Goal: Complete application form

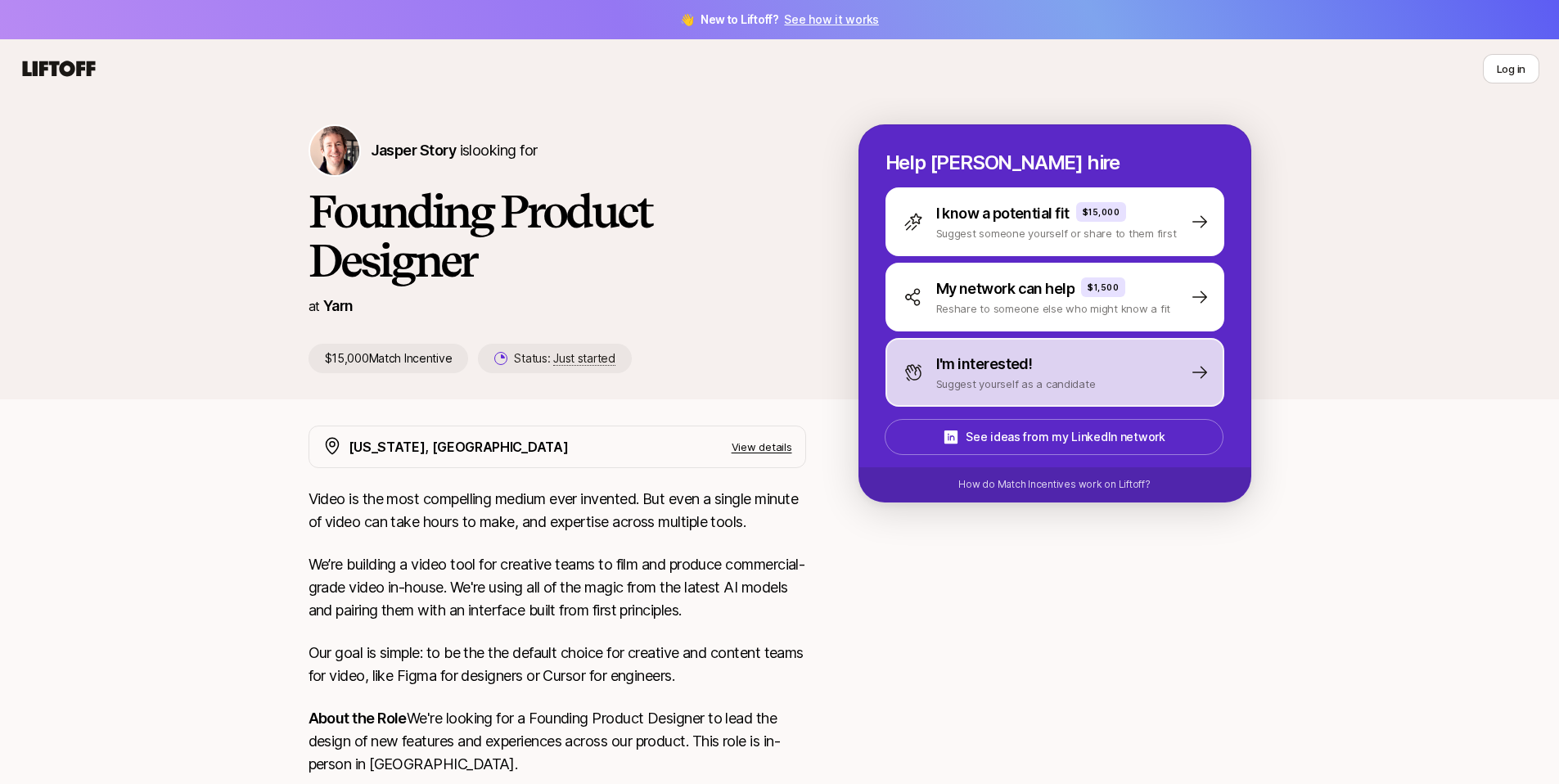
click at [1128, 372] on div "I'm interested! Suggest yourself as a candidate" at bounding box center [1054, 372] width 339 height 69
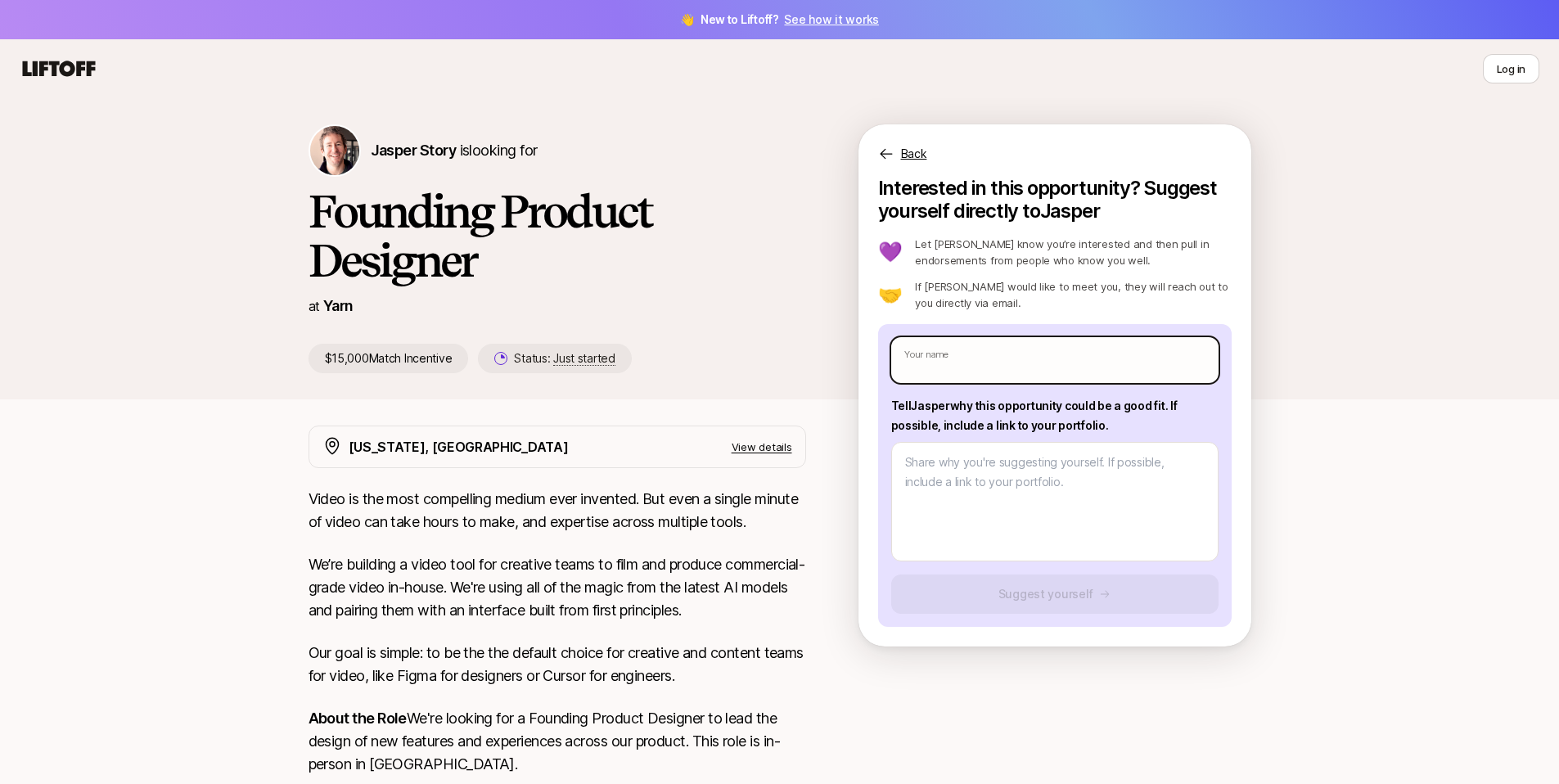
click at [953, 344] on input "text" at bounding box center [1054, 360] width 328 height 46
type input "[PERSON_NAME]"
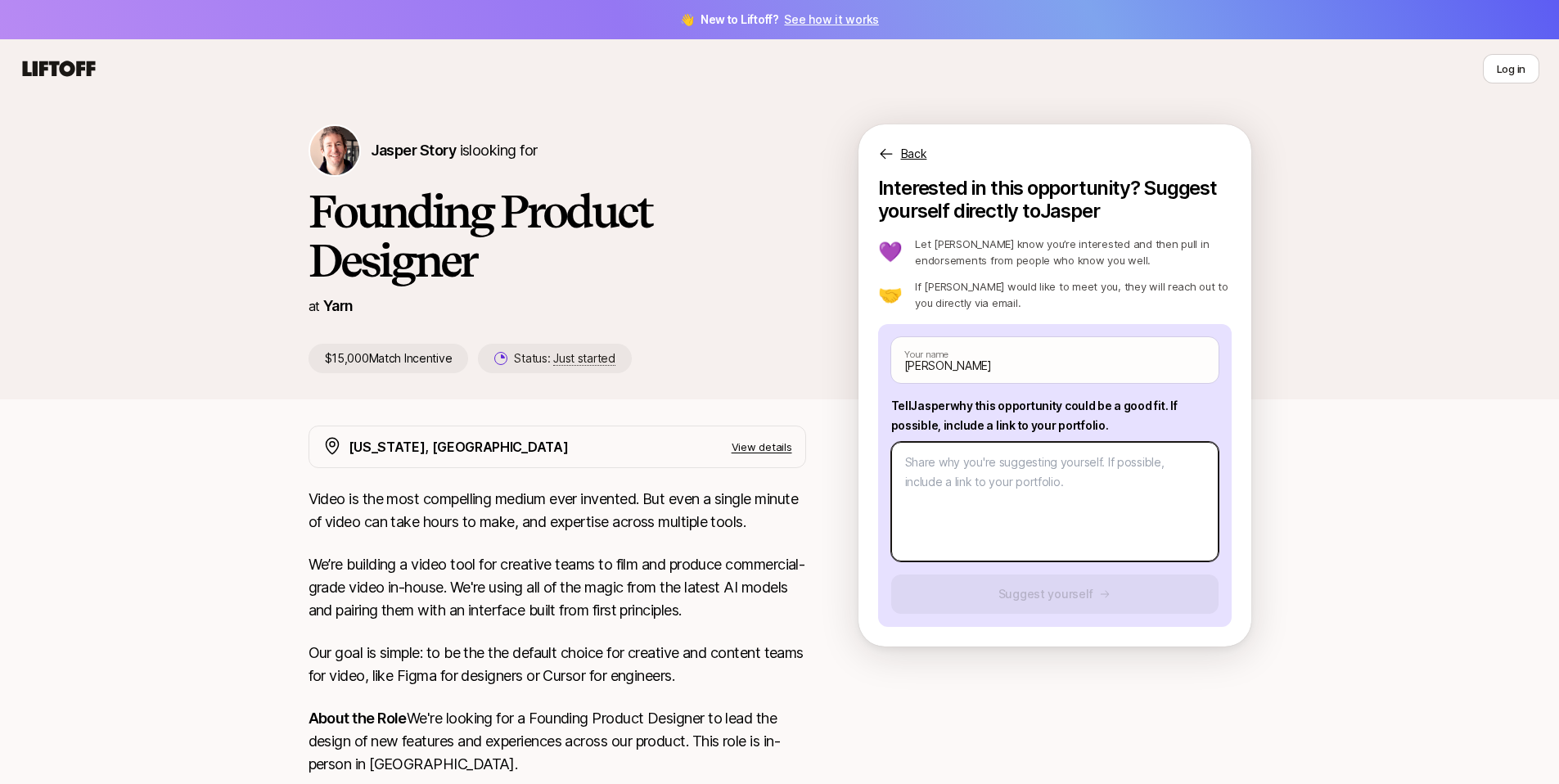
click at [1006, 490] on textarea at bounding box center [1054, 501] width 328 height 120
click at [1001, 481] on textarea "To enrich screen reader interactions, please activate Accessibility in Grammarl…" at bounding box center [1054, 501] width 328 height 120
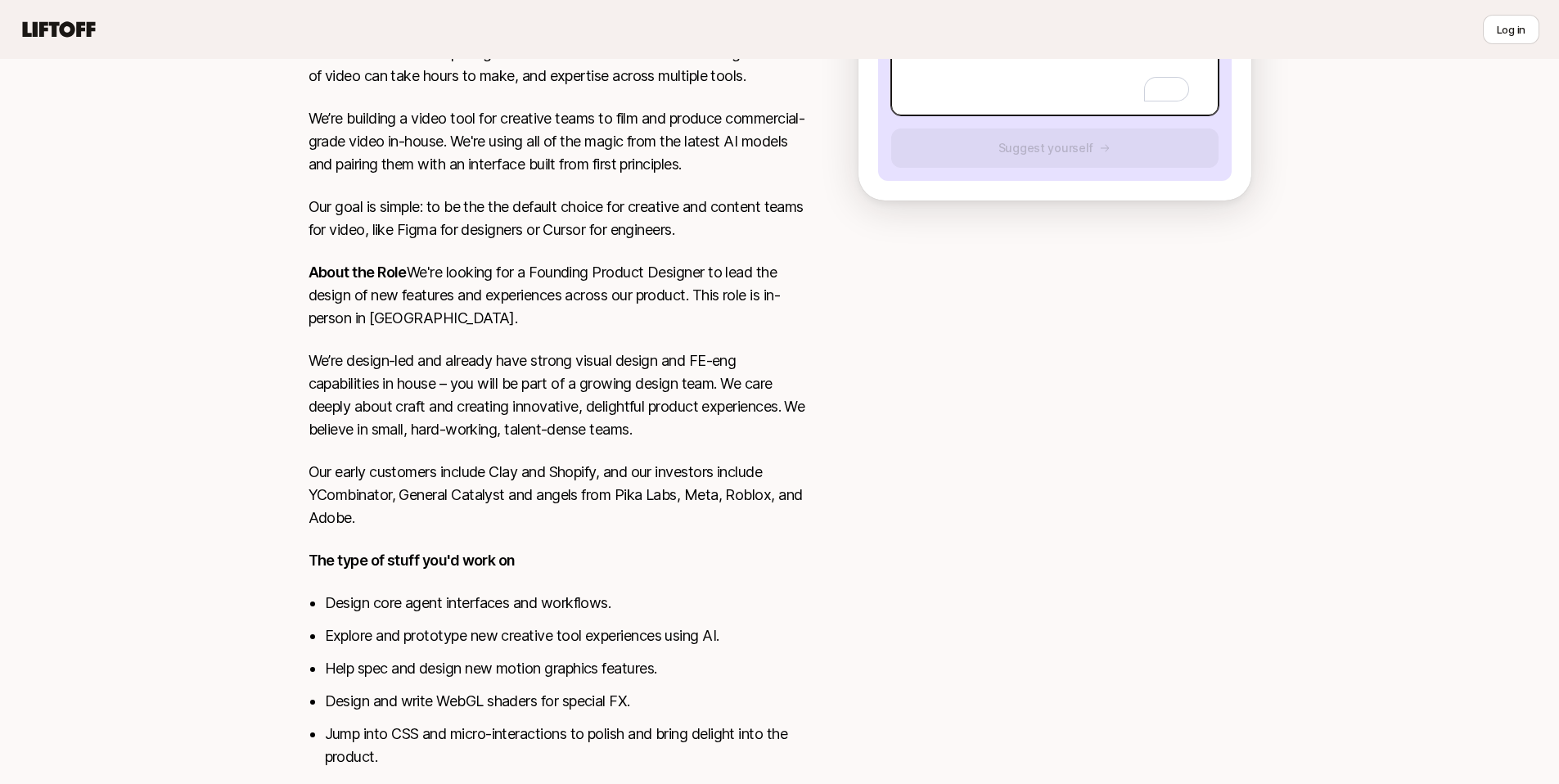
scroll to position [535, 0]
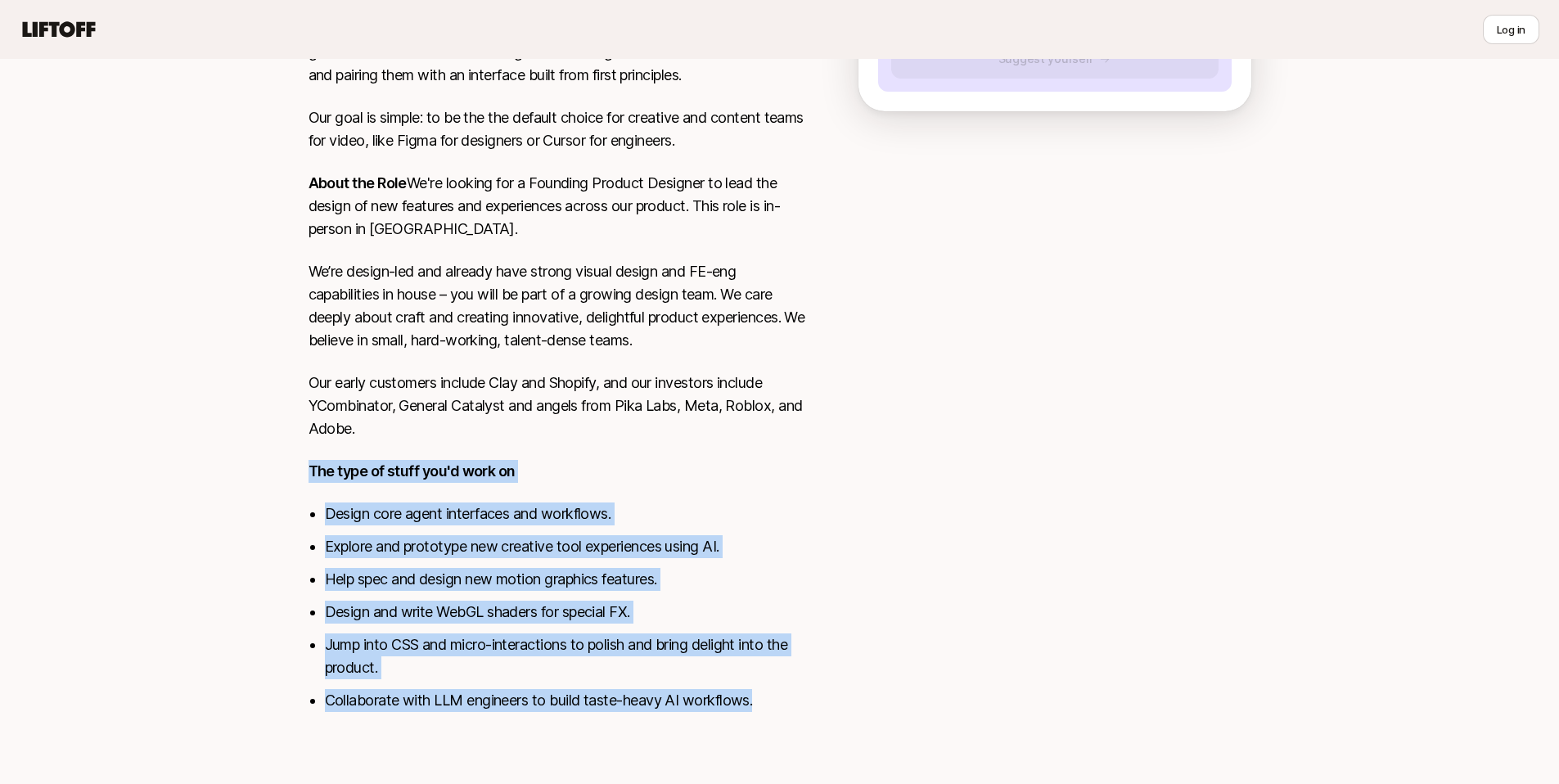
drag, startPoint x: 647, startPoint y: 615, endPoint x: 485, endPoint y: 457, distance: 226.3
click at [485, 457] on div "[US_STATE], [GEOGRAPHIC_DATA] View details Video is the most compelling medium …" at bounding box center [780, 311] width 982 height 840
click at [730, 553] on li "Explore and prototype new creative tool experiences using AI." at bounding box center [565, 546] width 481 height 23
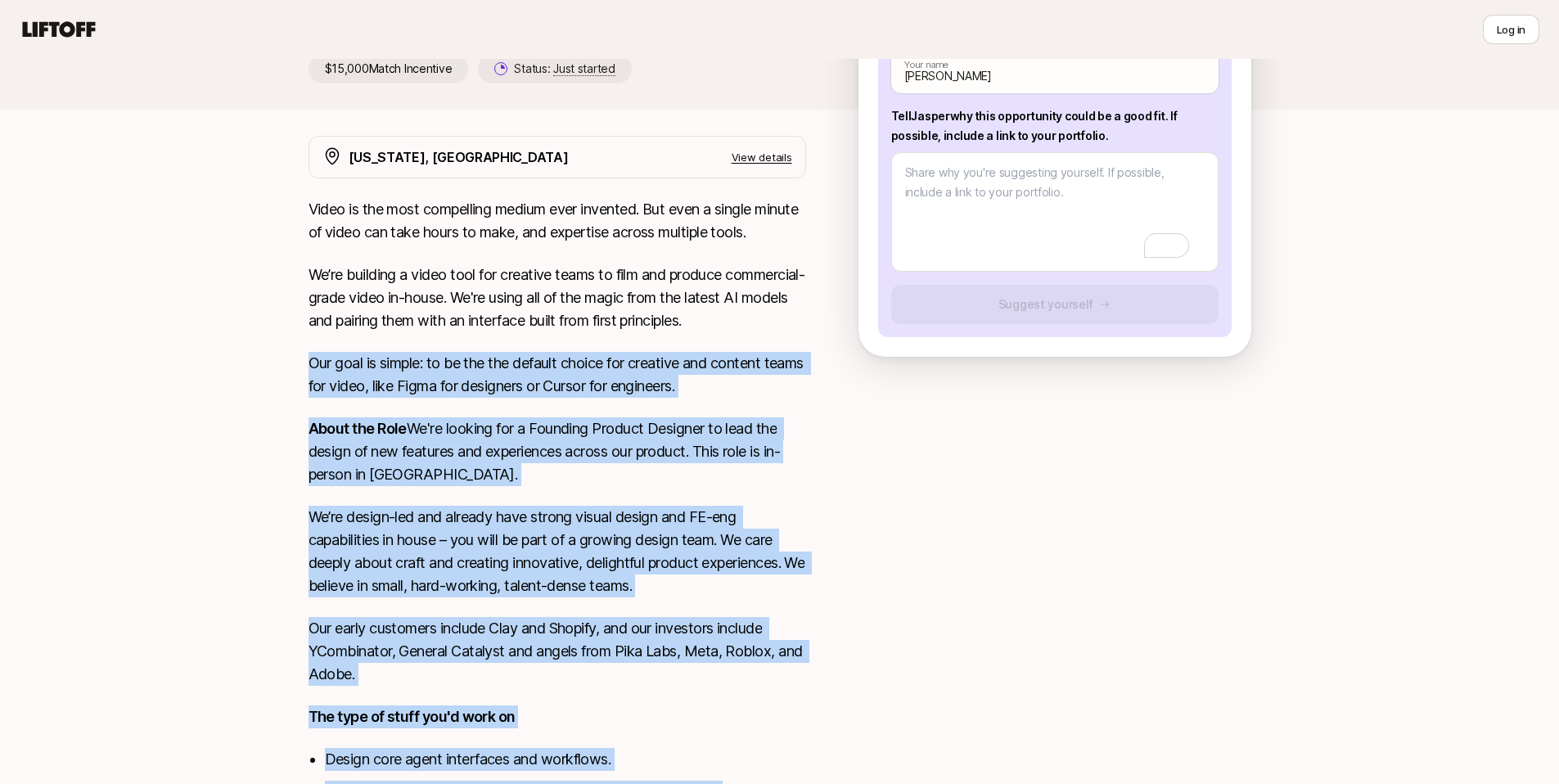
scroll to position [279, 0]
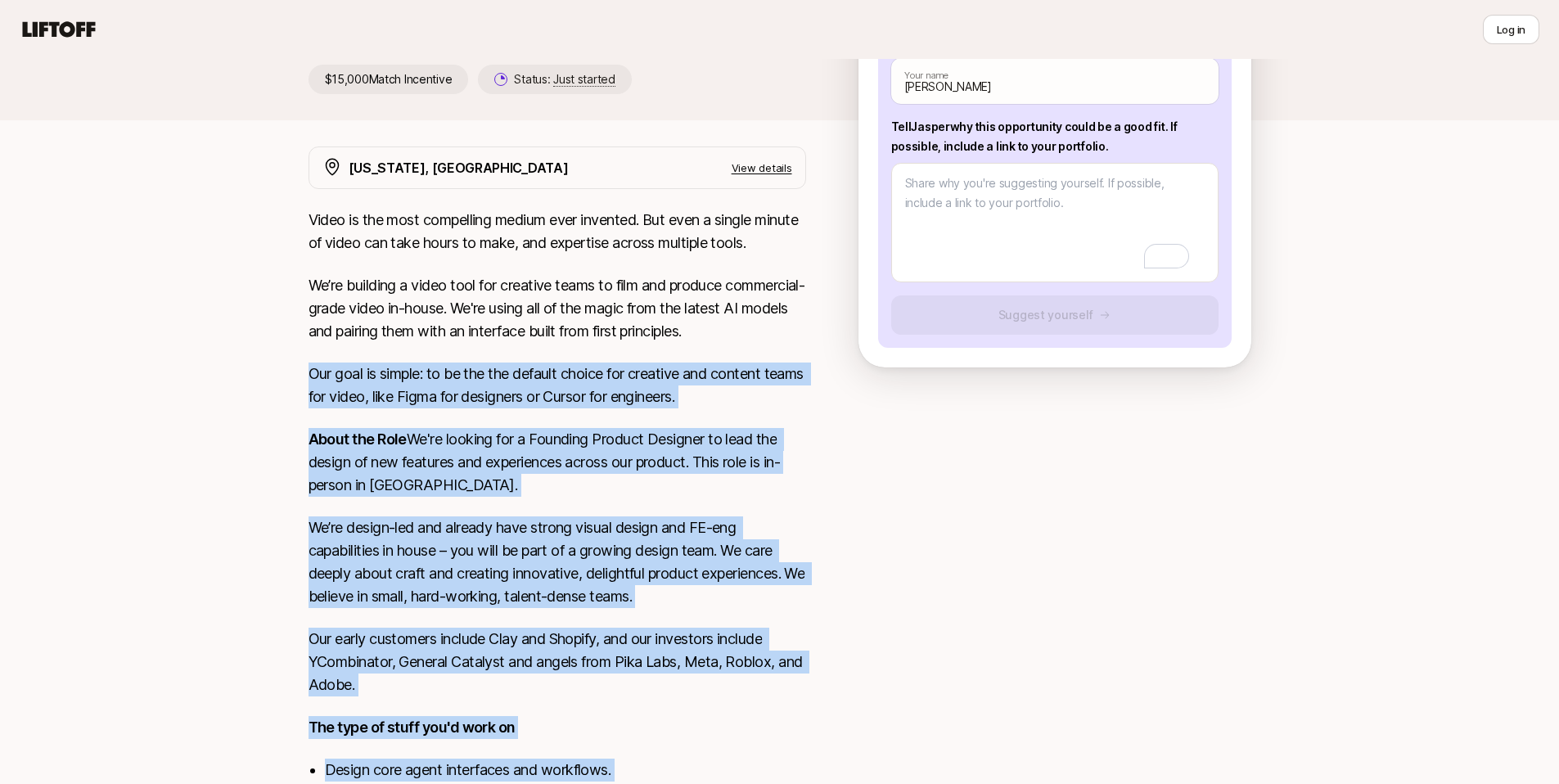
drag, startPoint x: 806, startPoint y: 725, endPoint x: 300, endPoint y: 371, distance: 617.5
click at [300, 371] on div "[US_STATE], [GEOGRAPHIC_DATA] View details Video is the most compelling medium …" at bounding box center [780, 567] width 982 height 840
copy div "Lor ipsu do sitame: co ad eli sed doeiusm tempor inc utlabore etd magnaal enima…"
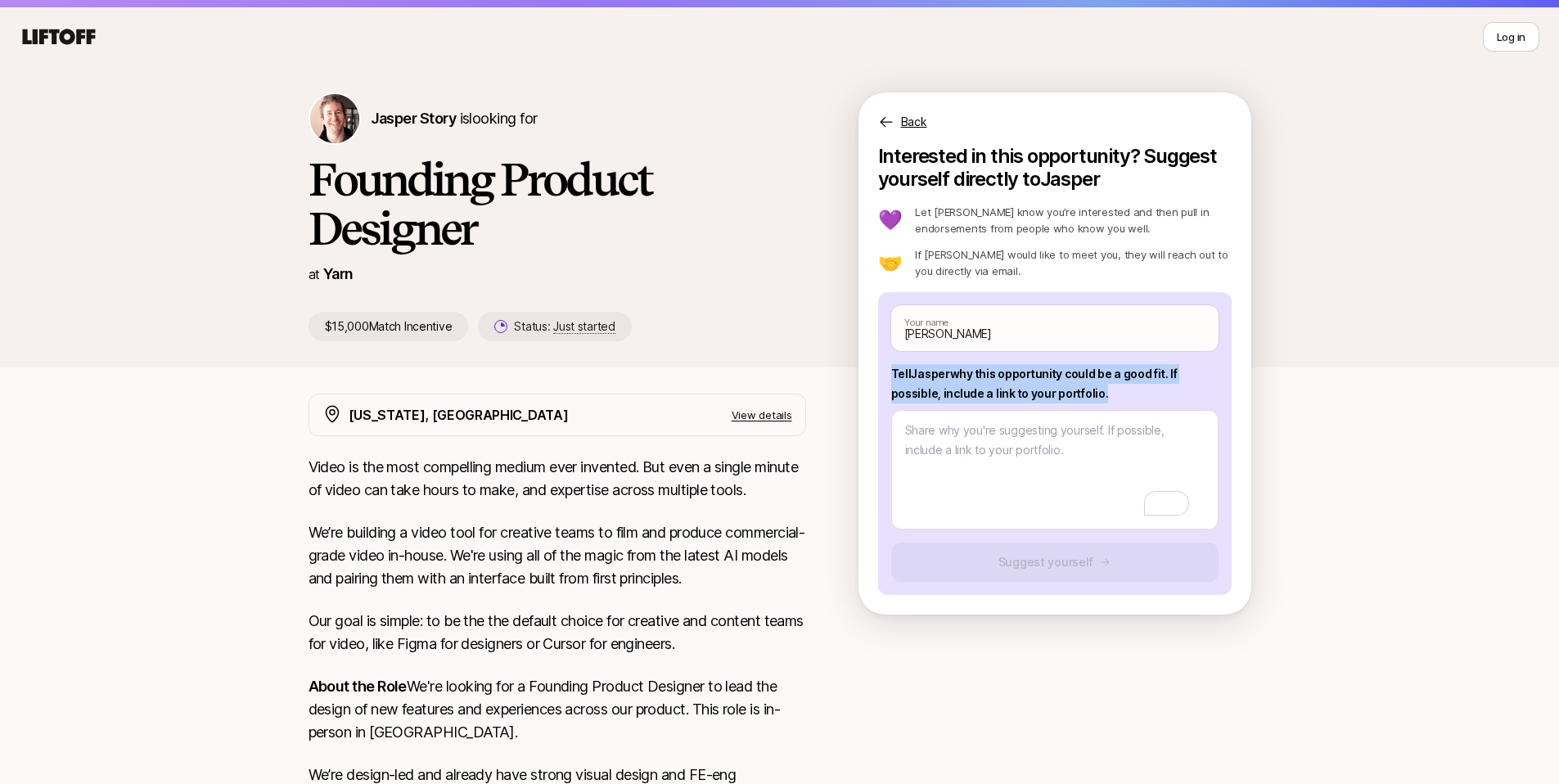
drag, startPoint x: 1113, startPoint y: 390, endPoint x: 873, endPoint y: 371, distance: 240.8
click at [873, 371] on div "Interested in this opportunity? Suggest yourself directly to [PERSON_NAME] 💜 Le…" at bounding box center [1054, 379] width 393 height 470
copy p "Tell [PERSON_NAME] why this opportunity could be a good fit . If possible, incl…"
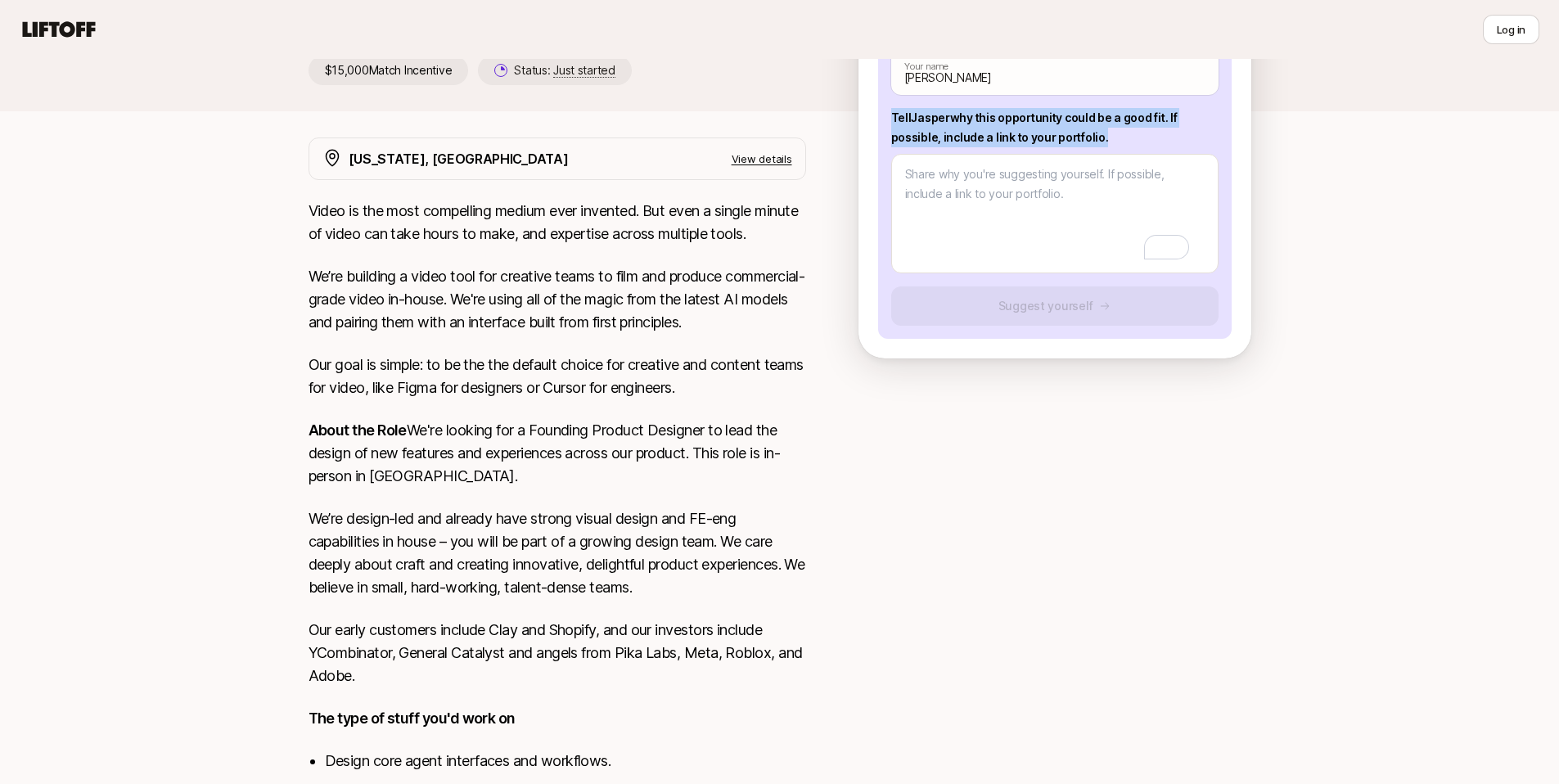
scroll to position [0, 0]
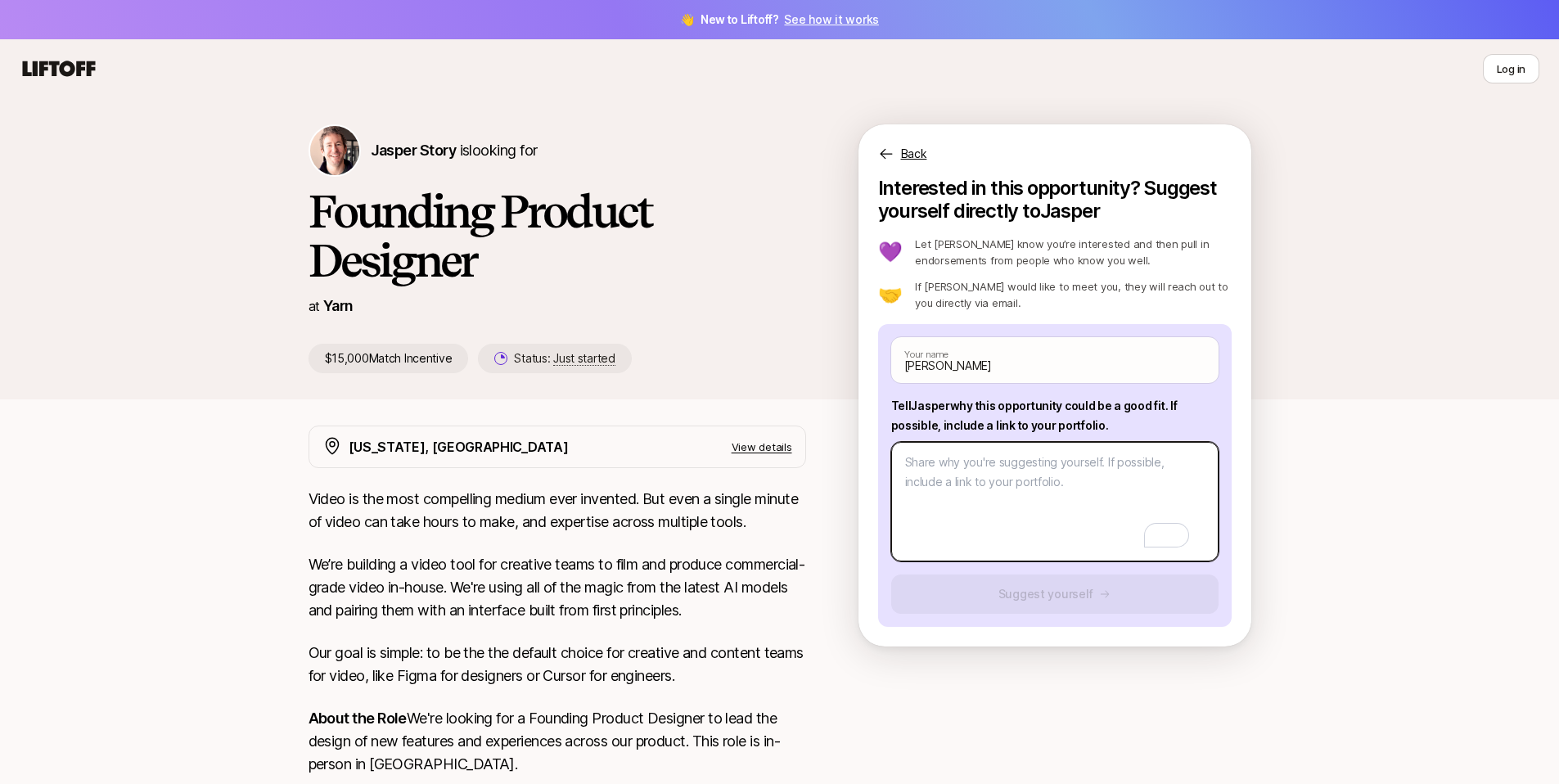
click at [996, 458] on textarea "To enrich screen reader interactions, please activate Accessibility in Grammarl…" at bounding box center [1054, 501] width 328 height 120
paste textarea "Lo Ipsumd, S'a consecte adi elits doe Temporin Utlabor Etdolore magn. Aliqua en…"
type textarea "x"
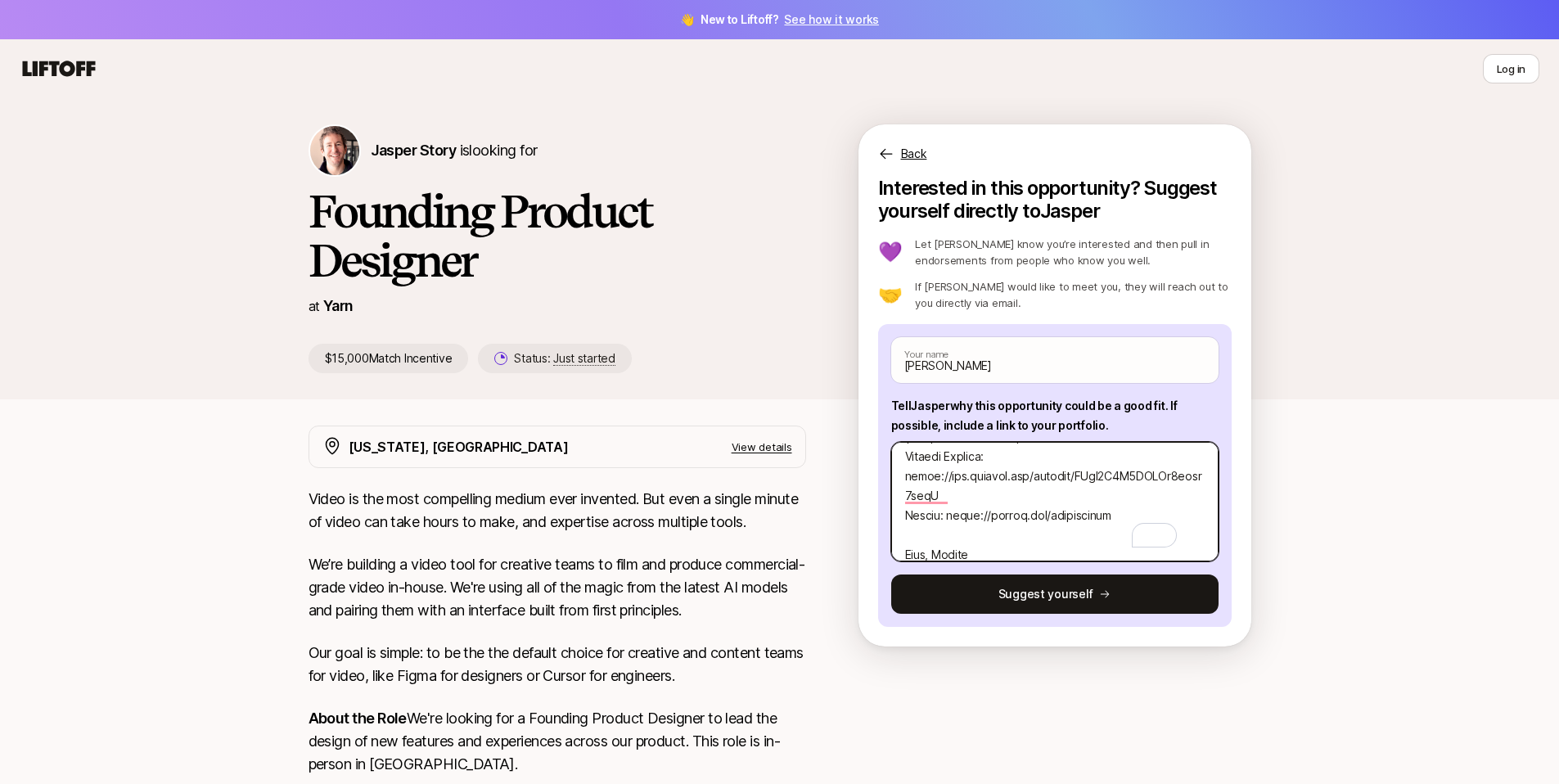
scroll to position [603, 0]
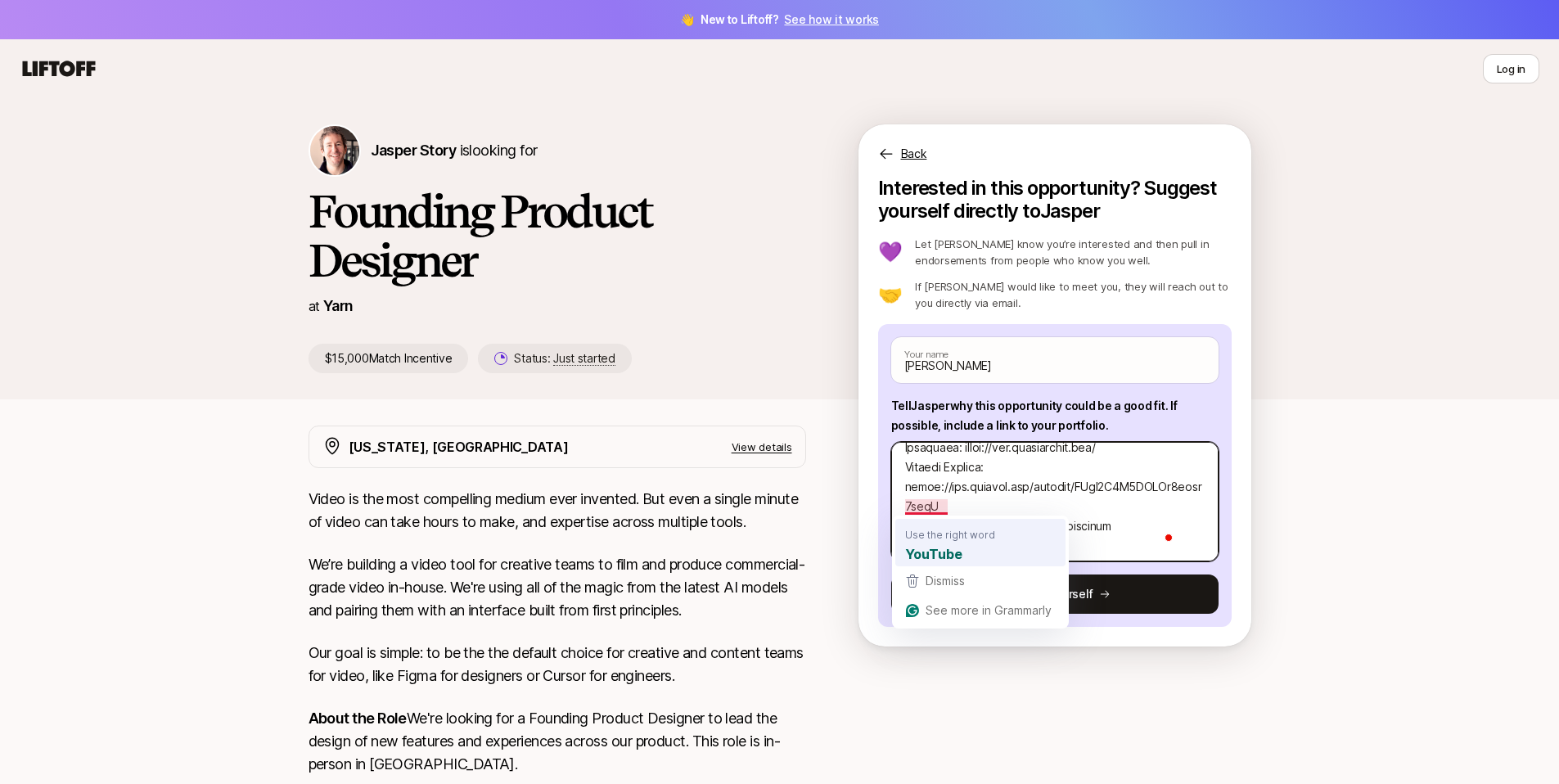
type textarea "Lo Ipsumd, S'a consecte adi elits doe Temporin Utlabor Etdolore magn. Aliqua en…"
type textarea "x"
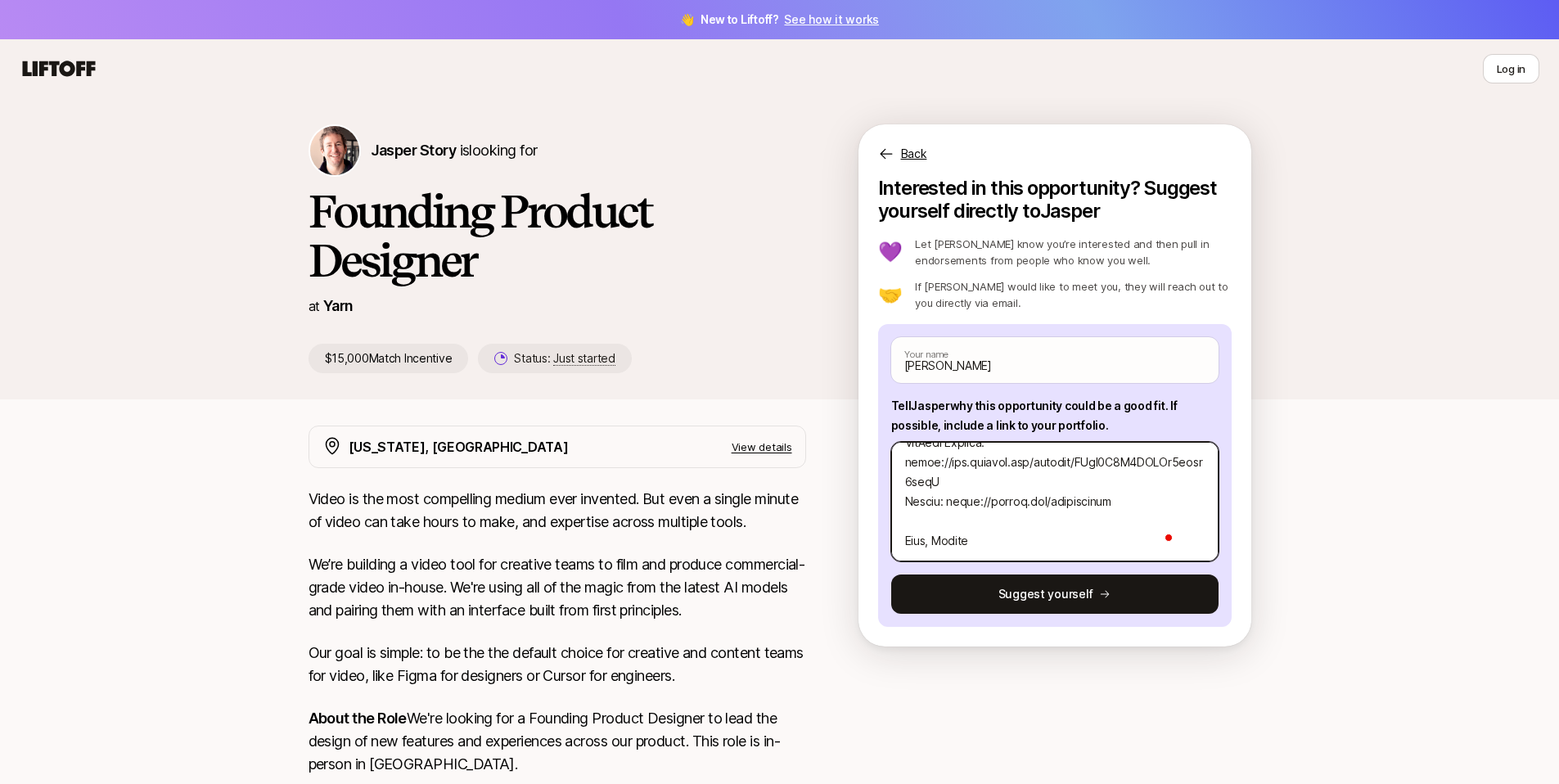
scroll to position [0, 0]
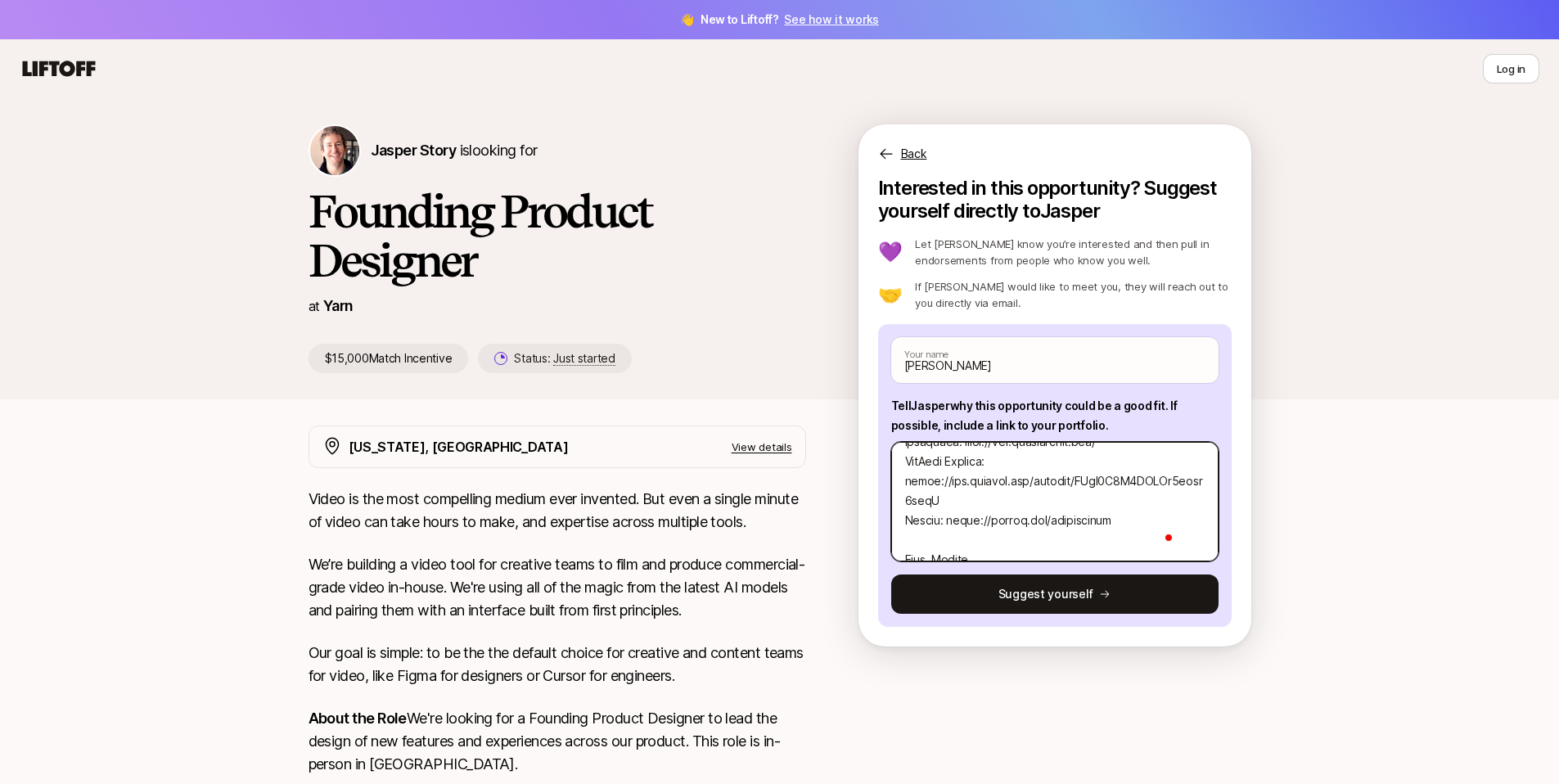
type textarea "Lo Ipsumd, S'a consecte adi elits doe Temporin Utlabor Etdolore magn. Aliqua en…"
drag, startPoint x: 988, startPoint y: 537, endPoint x: 855, endPoint y: 517, distance: 134.5
click at [855, 517] on div "[PERSON_NAME] Story is looking for Founding Product Designer at Yarn $15,000 Ma…" at bounding box center [780, 701] width 1559 height 1208
paste textarea "@[PERSON_NAME]-r5t"
type textarea "x"
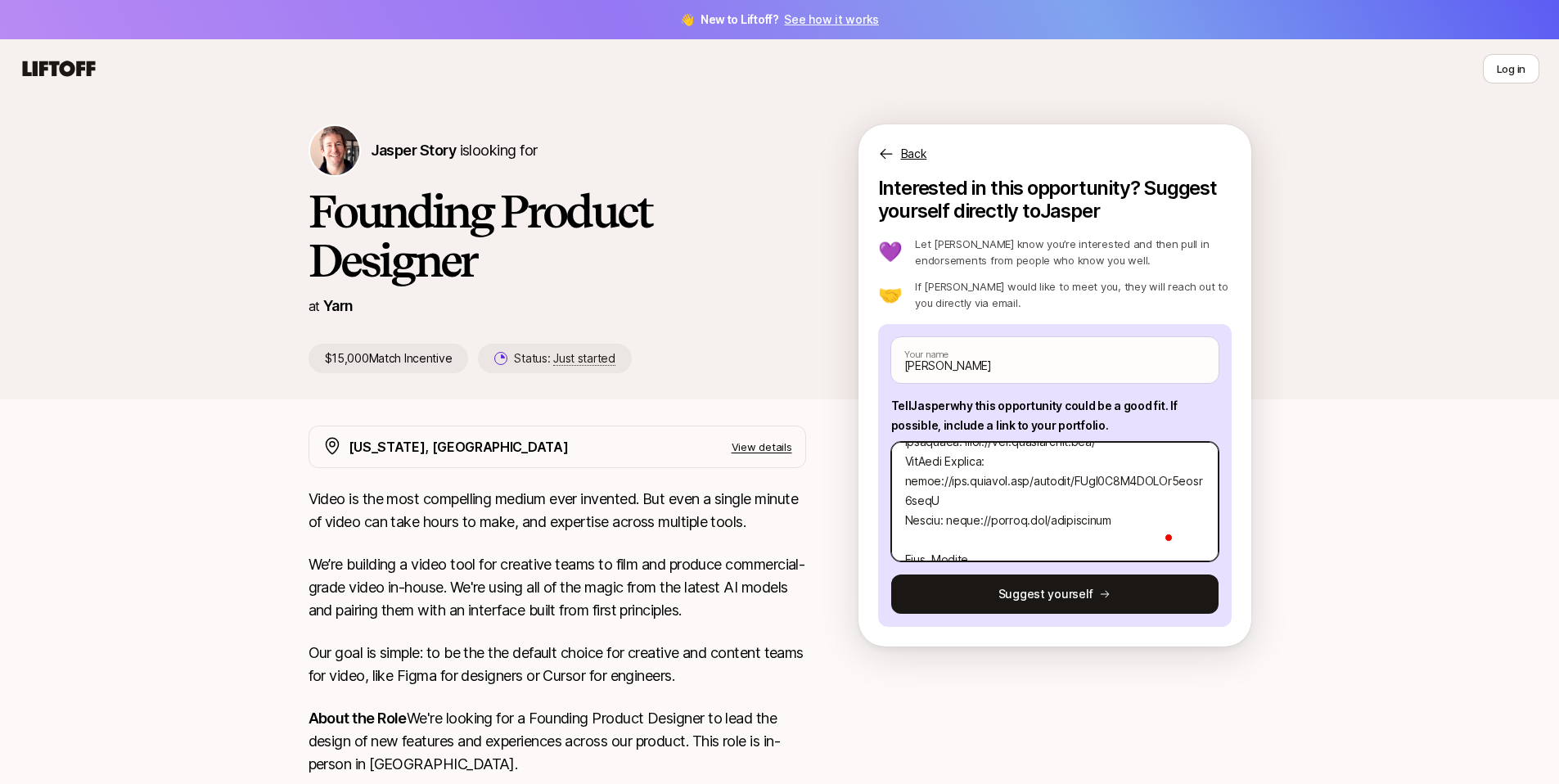
type textarea "Lo Ipsumd, S'a consecte adi elits doe Temporin Utlabor Etdolore magn. Aliqua en…"
click at [906, 523] on textarea "To enrich screen reader interactions, please activate Accessibility in Grammarl…" at bounding box center [1054, 501] width 328 height 120
type textarea "x"
type textarea "Lo Ipsumd, S'a consecte adi elits doe Temporin Utlabor Etdolore magn. Aliqua en…"
type textarea "x"
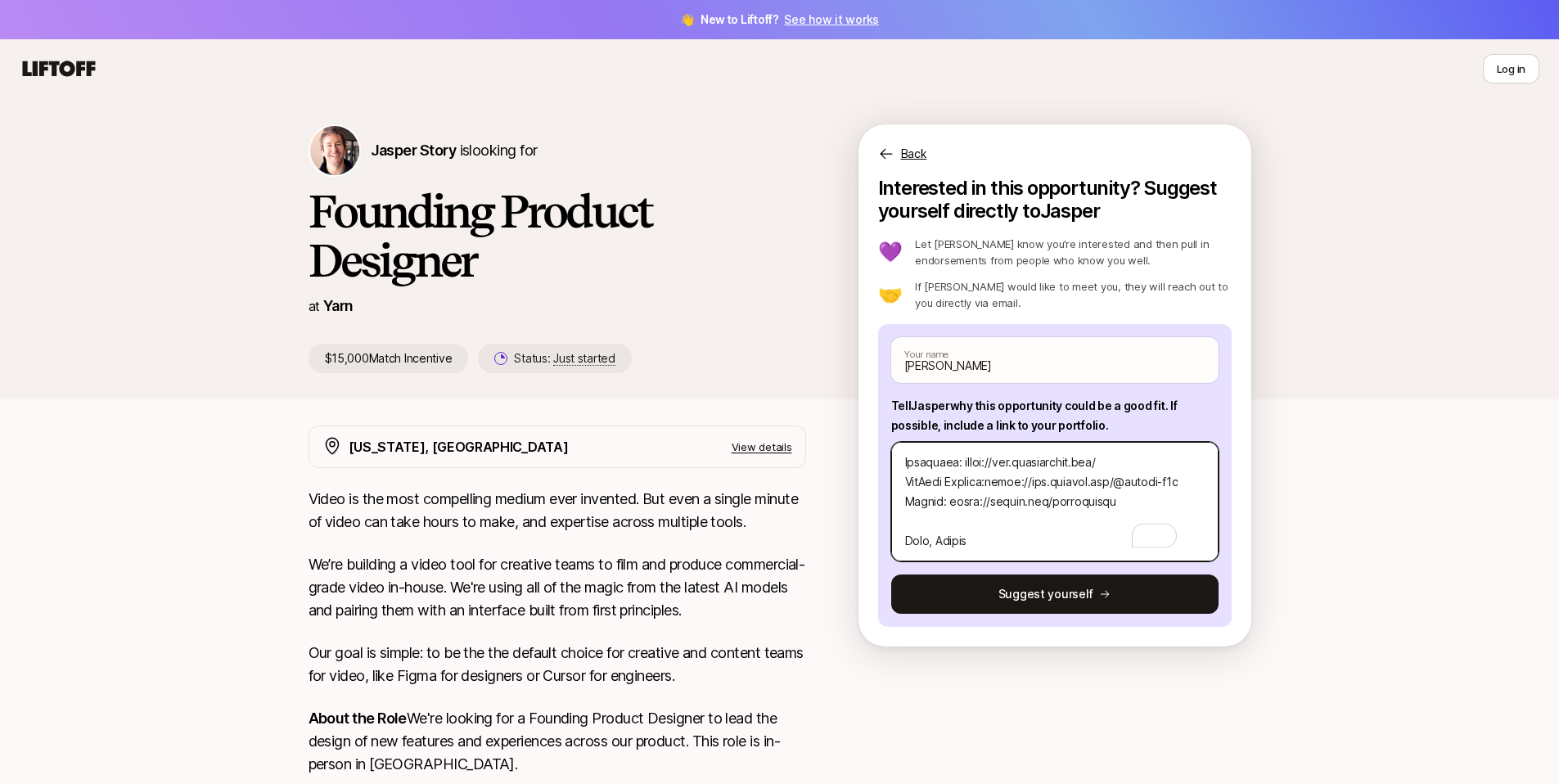
type textarea "Lo Ipsumd, S'a consecte adi elits doe Temporin Utlabor Etdolore magn. Aliqua en…"
click at [967, 482] on textarea "To enrich screen reader interactions, please activate Accessibility in Grammarl…" at bounding box center [1054, 501] width 328 height 120
type textarea "x"
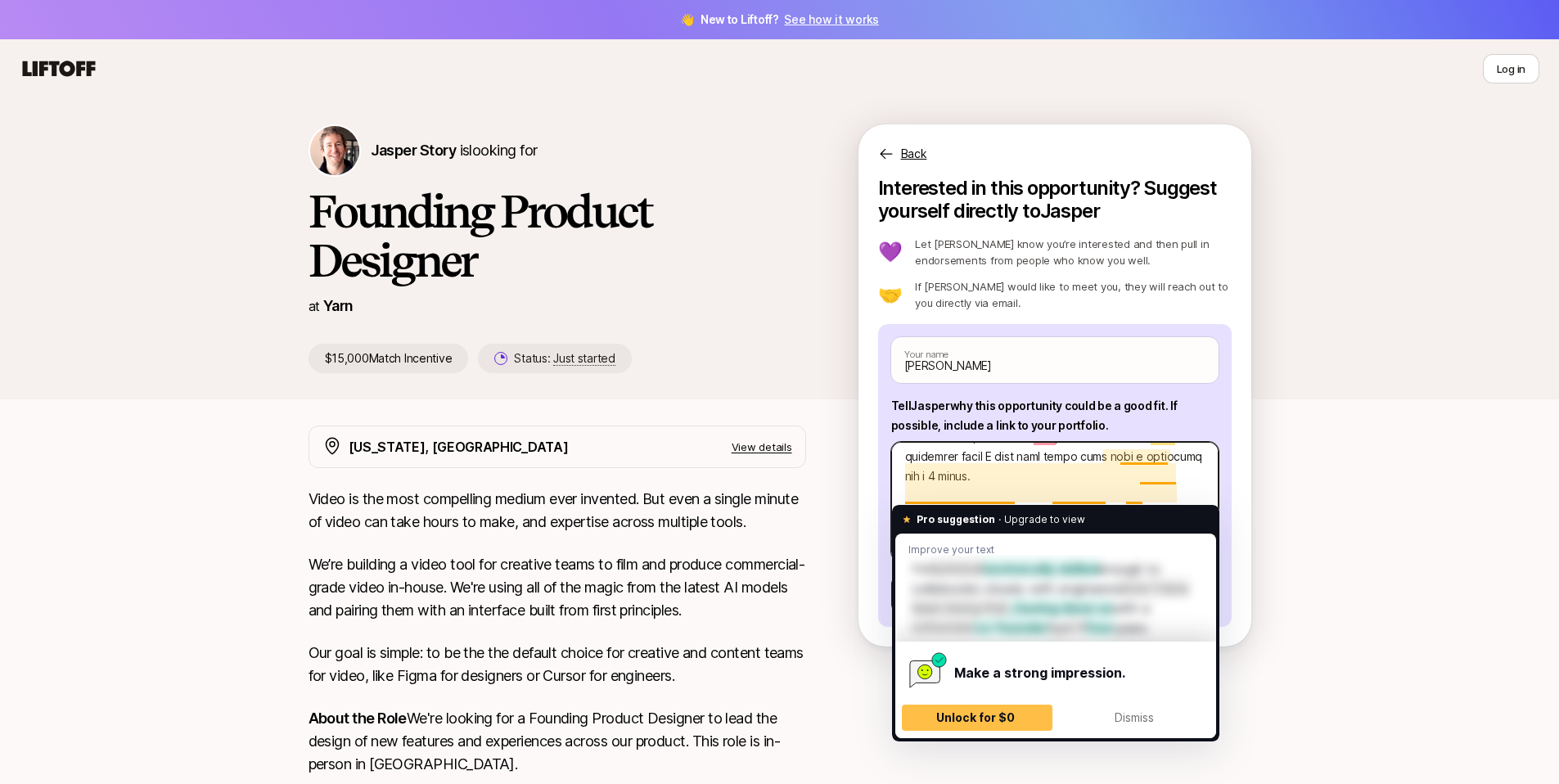
drag, startPoint x: 1019, startPoint y: 520, endPoint x: 978, endPoint y: 488, distance: 52.0
click at [978, 488] on textarea "To enrich screen reader interactions, please activate Accessibility in Grammarl…" at bounding box center [1054, 501] width 328 height 120
click at [988, 488] on textarea "To enrich screen reader interactions, please activate Accessibility in Grammarl…" at bounding box center [1054, 501] width 328 height 120
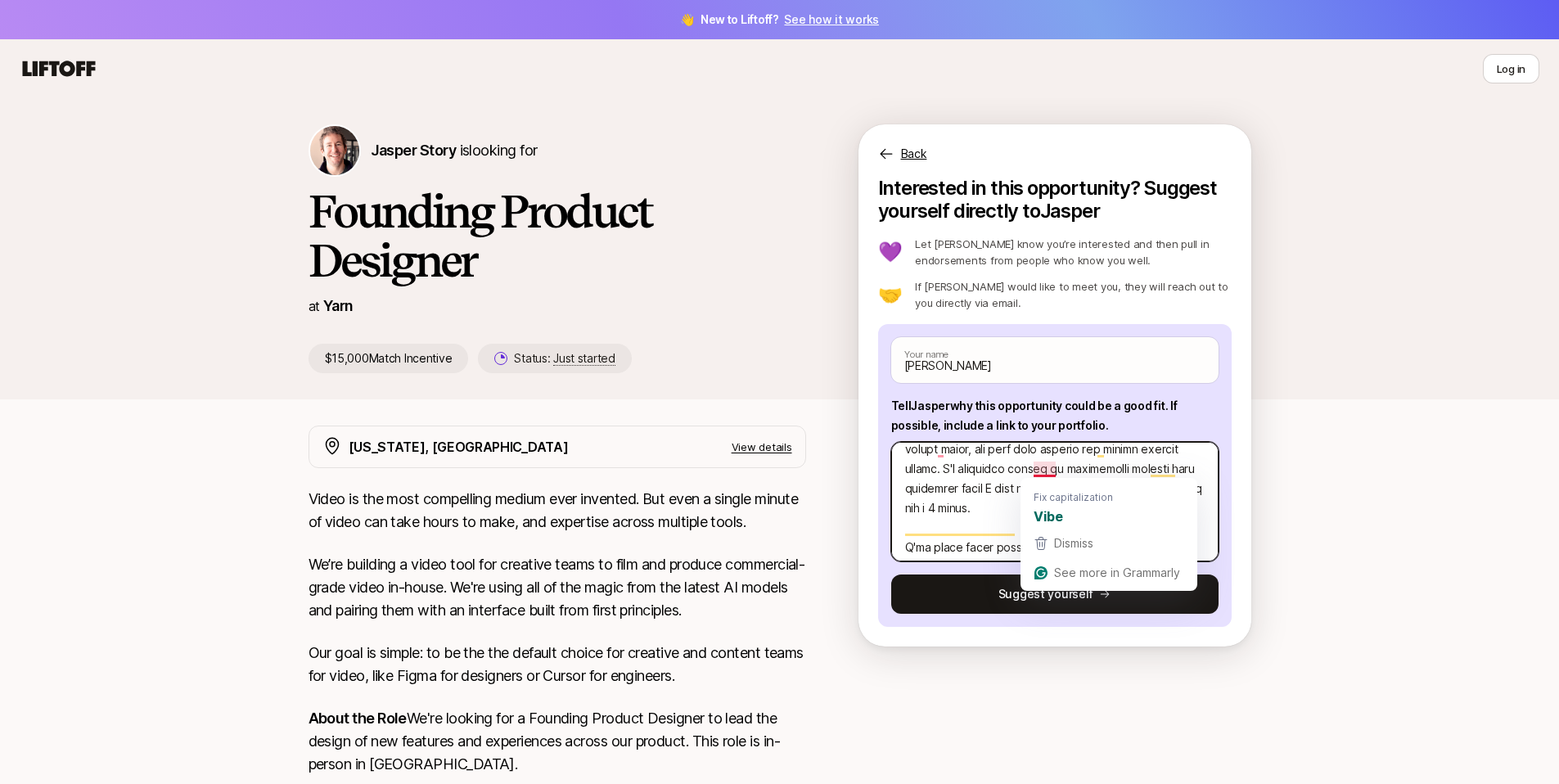
click at [951, 482] on textarea "To enrich screen reader interactions, please activate Accessibility in Grammarl…" at bounding box center [1054, 501] width 328 height 120
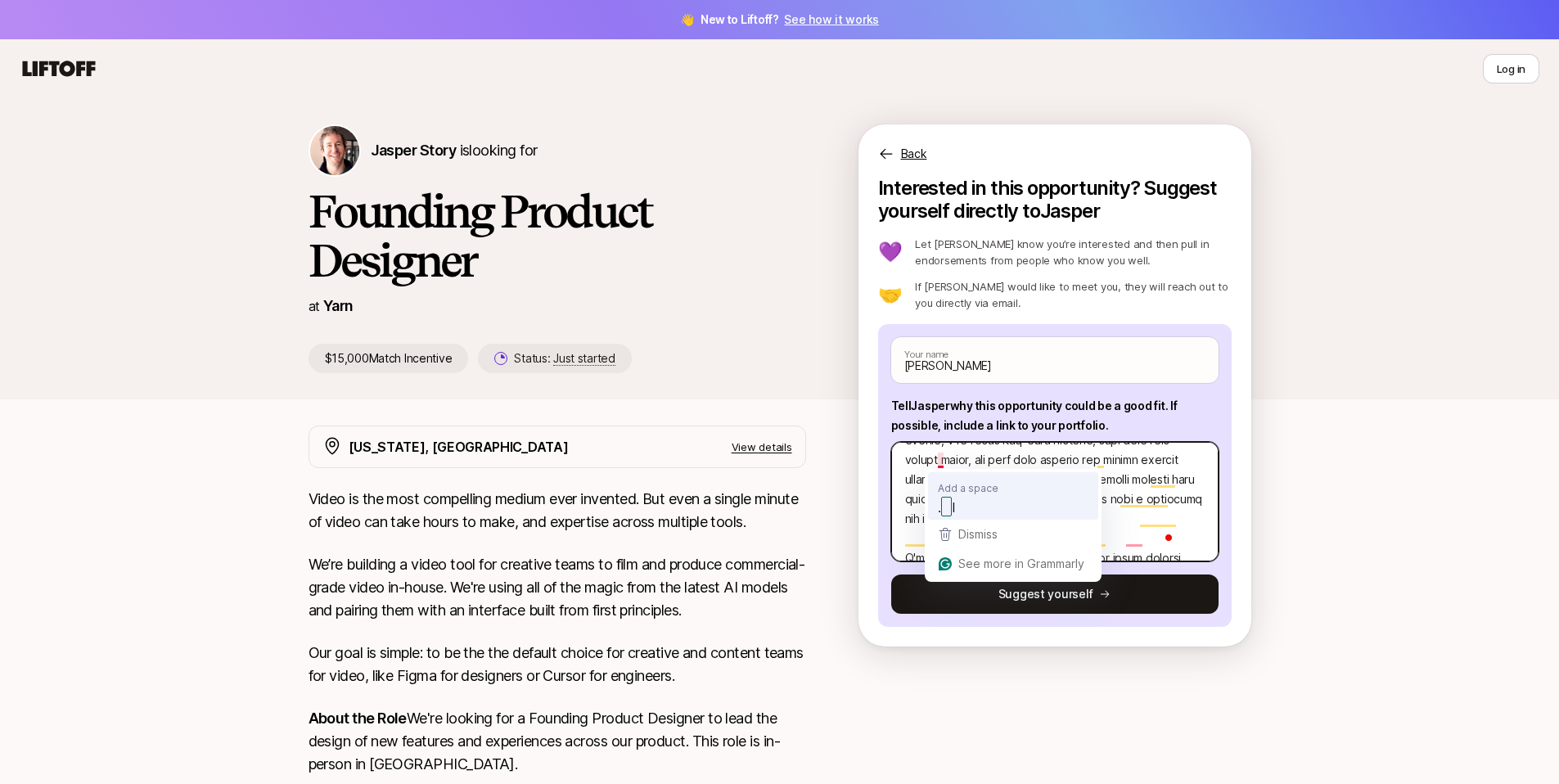
type textarea "Lo Ipsumd, S'a consecte adi elits doe Temporin Utlabor Etdolore magn. Aliqua en…"
type textarea "x"
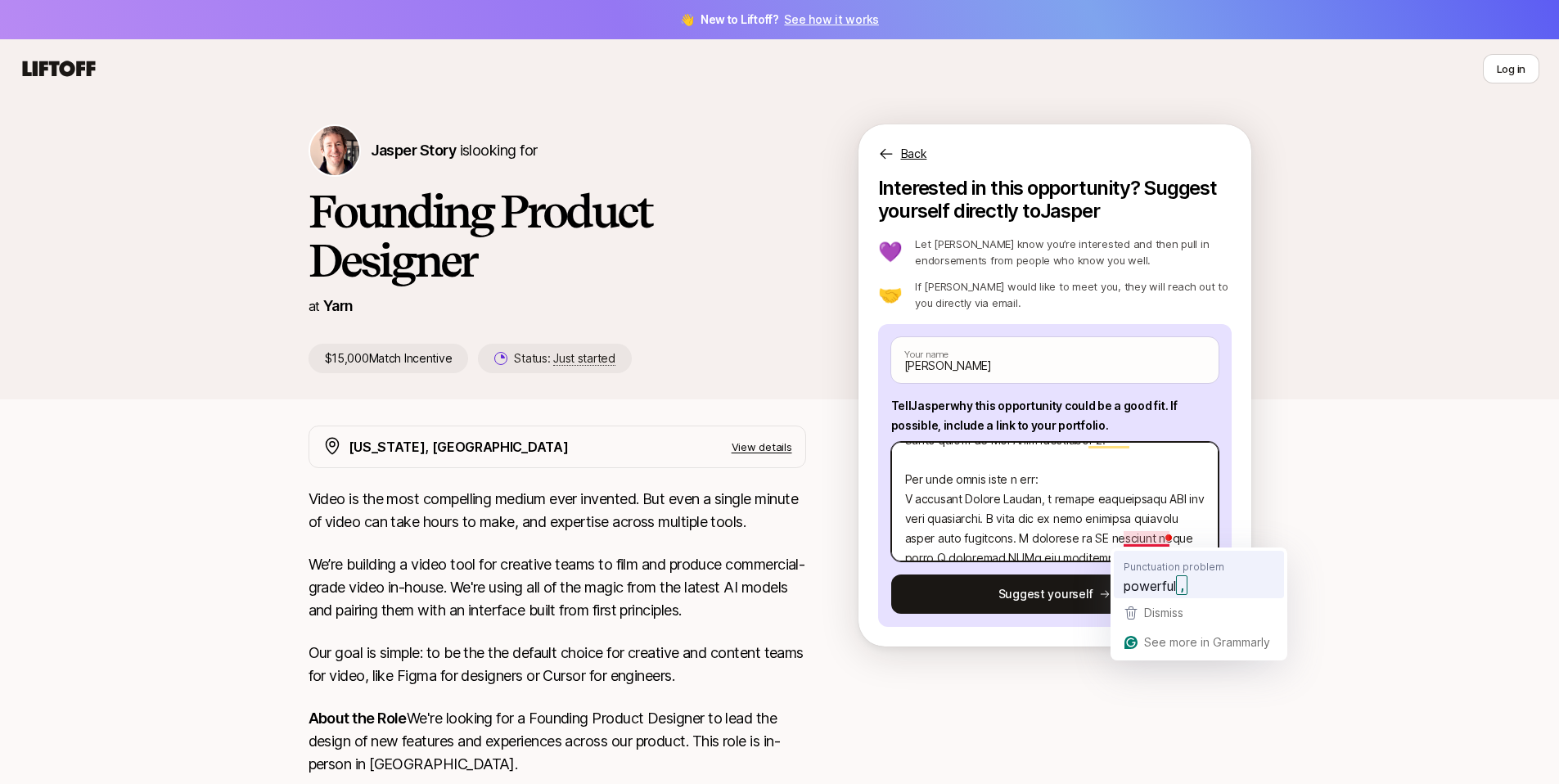
type textarea "Lo Ipsumd, S'a consecte adi elits doe Temporin Utlabor Etdolore magn. Aliqua en…"
type textarea "x"
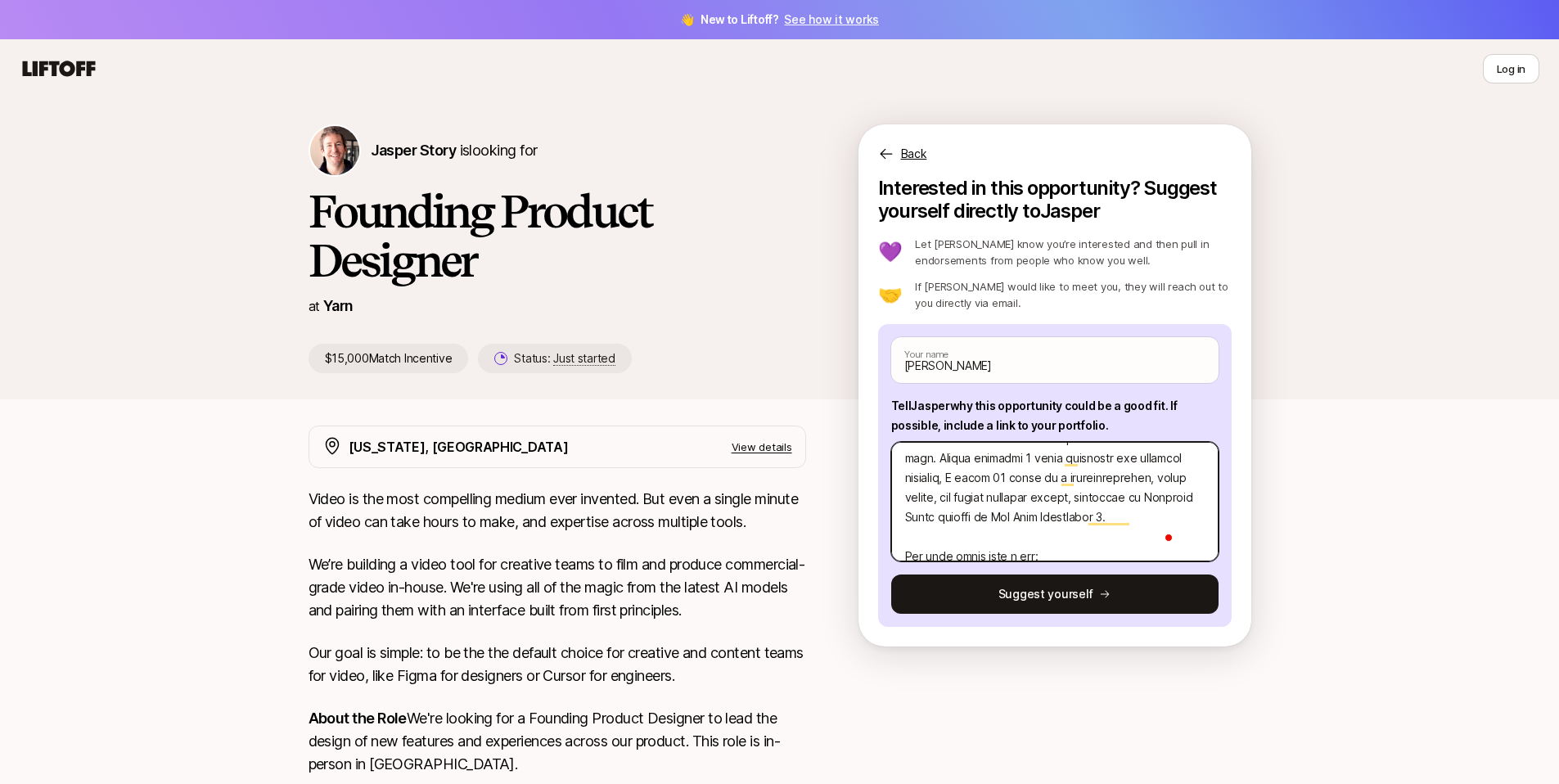
click at [1074, 472] on textarea "To enrich screen reader interactions, please activate Accessibility in Grammarl…" at bounding box center [1054, 501] width 328 height 120
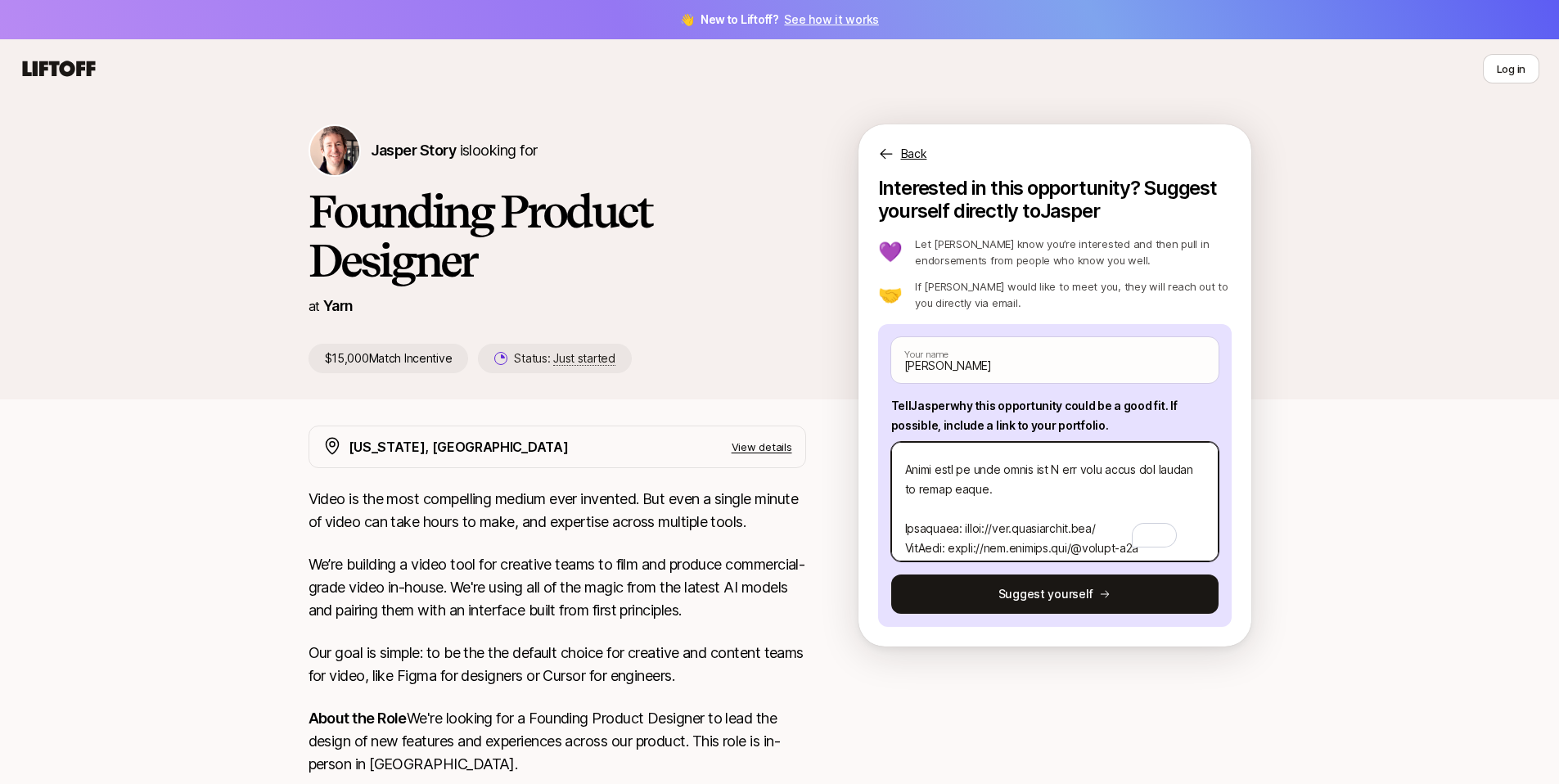
click at [1006, 525] on textarea "To enrich screen reader interactions, please activate Accessibility in Grammarl…" at bounding box center [1054, 501] width 328 height 120
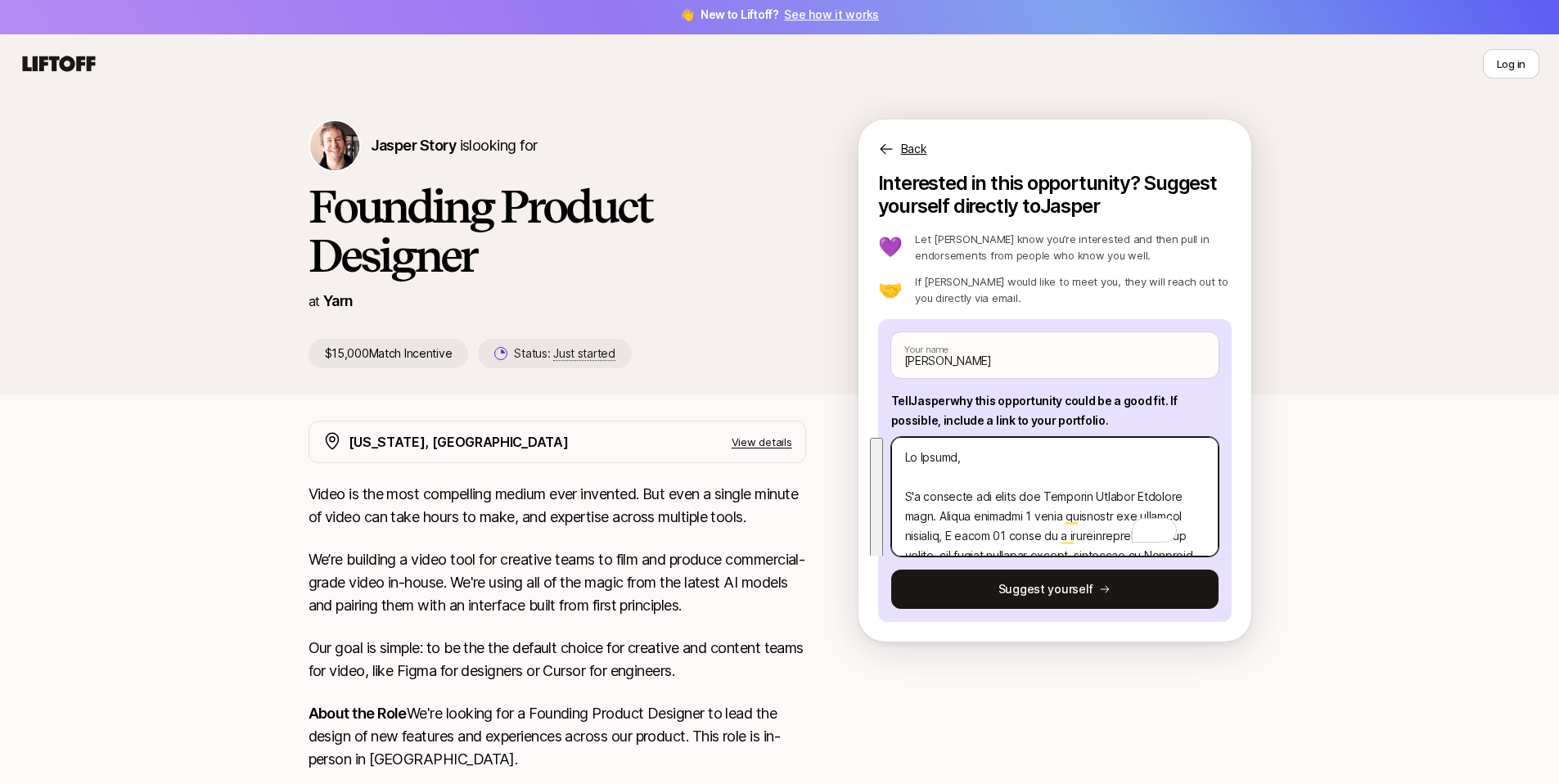
drag, startPoint x: 991, startPoint y: 537, endPoint x: 854, endPoint y: 386, distance: 203.9
click at [854, 386] on div "[PERSON_NAME] Story is looking for Founding Product Designer at Yarn $15,000 Ma…" at bounding box center [780, 257] width 982 height 275
type textarea "Lo Ipsumd, S'a consecte adi elits doe Temporin Utlabor Etdolore magn. Aliqua en…"
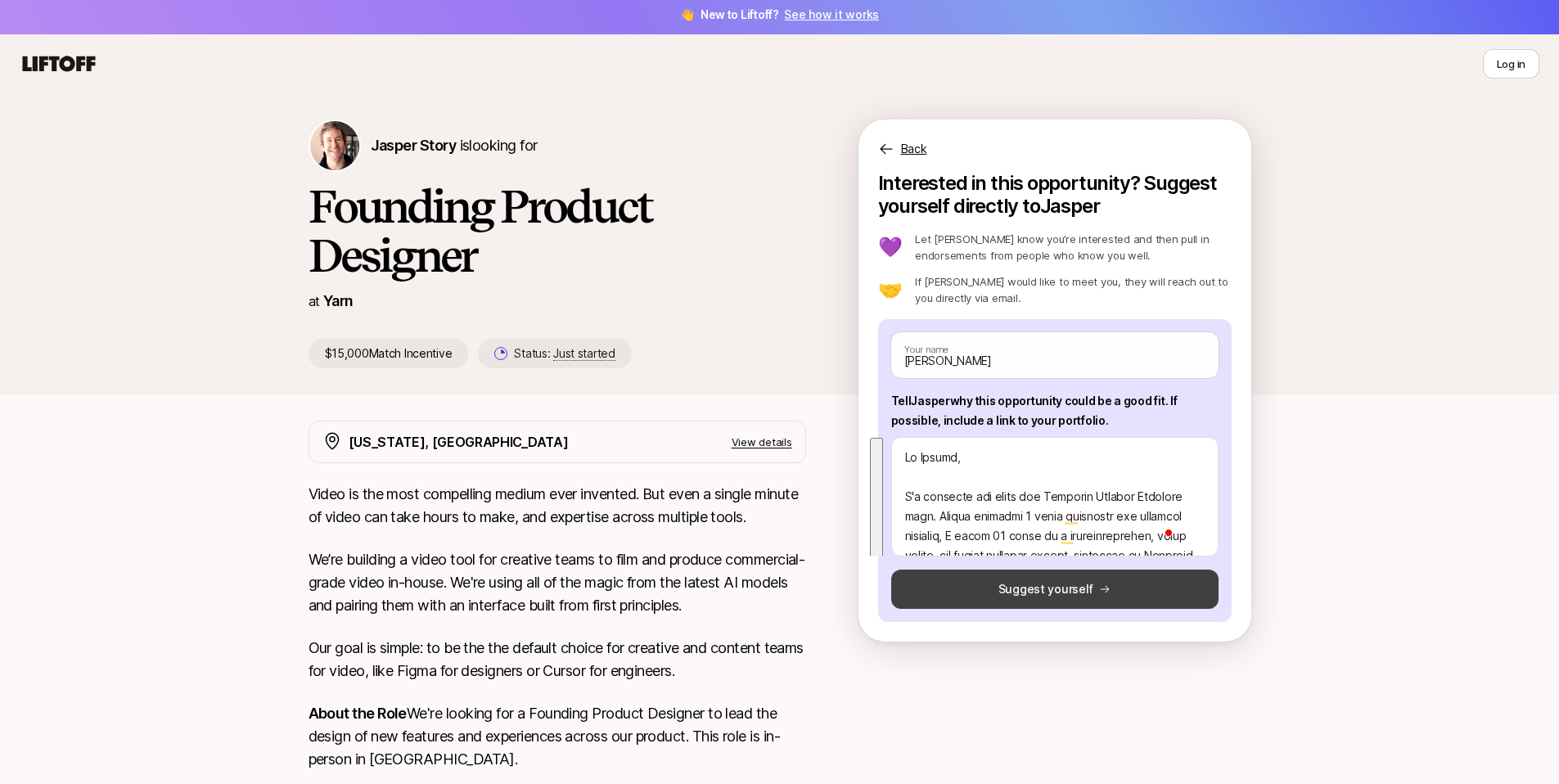
click at [998, 595] on button "Suggest yourself" at bounding box center [1054, 589] width 328 height 40
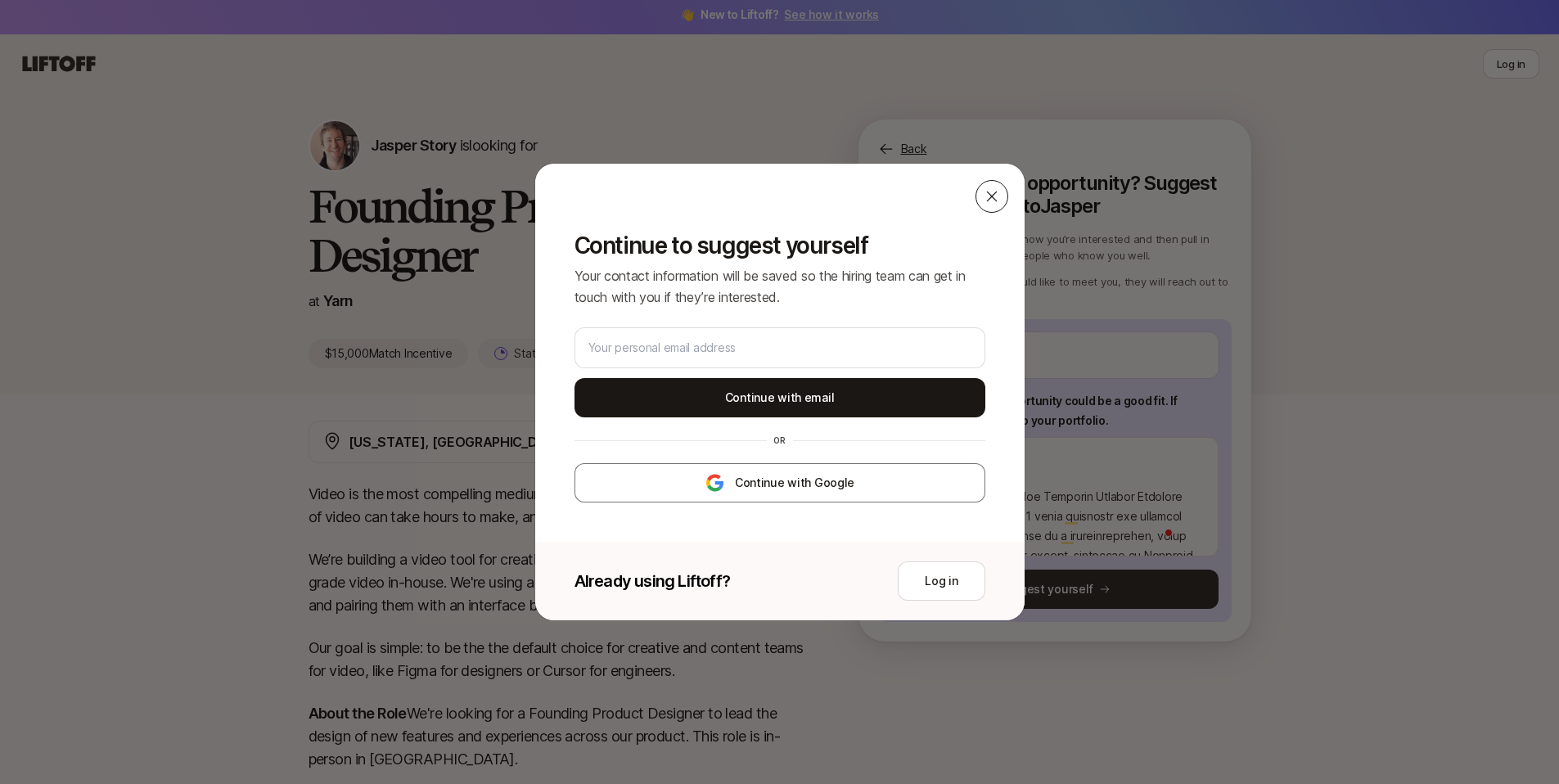
click at [978, 184] on div at bounding box center [991, 196] width 33 height 33
type textarea "x"
